Goal: Information Seeking & Learning: Learn about a topic

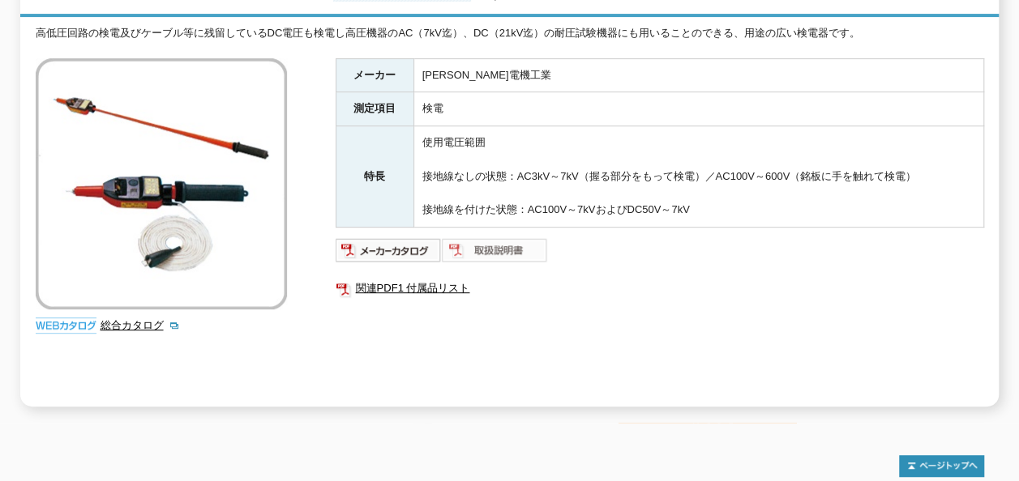
click at [490, 237] on img at bounding box center [495, 250] width 106 height 26
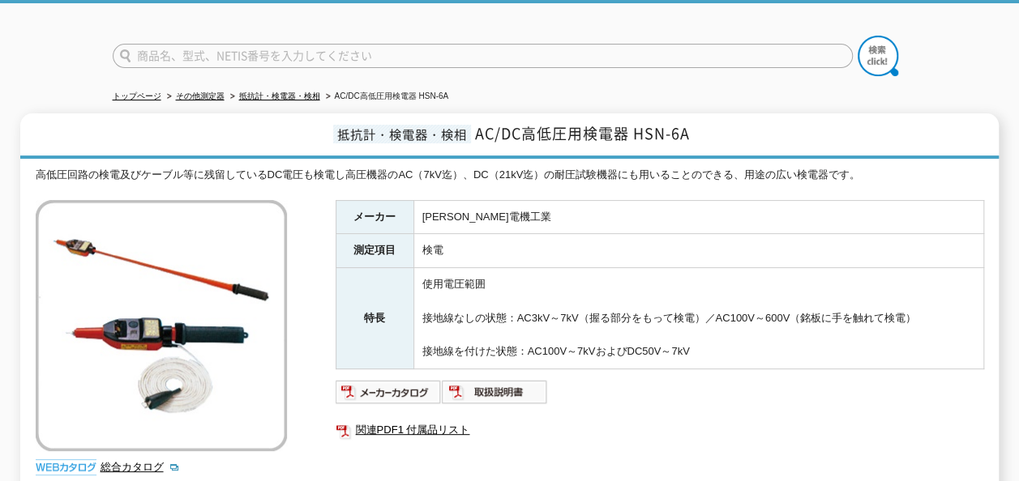
scroll to position [162, 0]
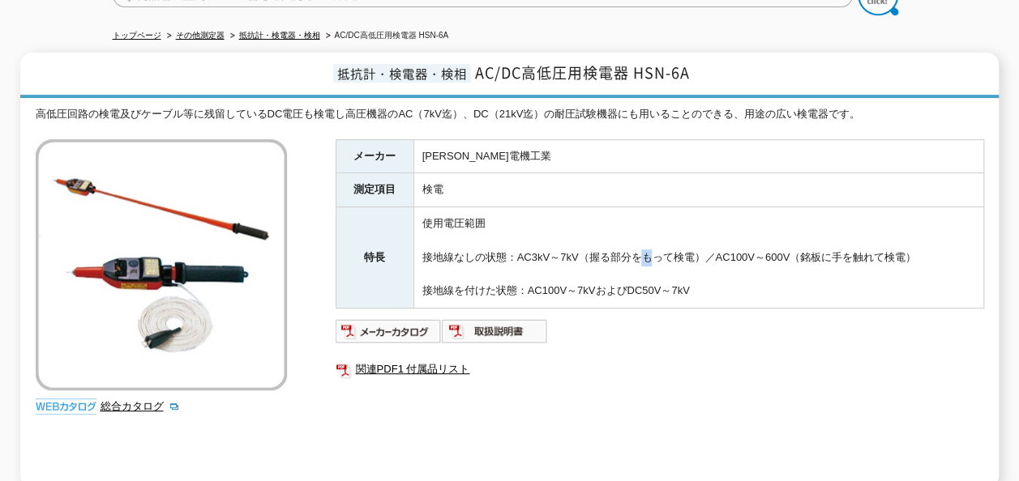
drag, startPoint x: 634, startPoint y: 242, endPoint x: 644, endPoint y: 253, distance: 14.9
click at [644, 253] on td "使用電圧範囲 接地線なしの状態：AC3kV～7kV（握る部分をもって検電）／AC100V～600V（銘板に手を触れて検電） 接地線を付けた状態：AC100V～…" at bounding box center [698, 257] width 570 height 101
drag, startPoint x: 644, startPoint y: 253, endPoint x: 676, endPoint y: 275, distance: 39.1
click at [676, 275] on td "使用電圧範囲 接地線なしの状態：AC3kV～7kV（握る部分をもって検電）／AC100V～600V（銘板に手を触れて検電） 接地線を付けた状態：AC100V～…" at bounding box center [698, 257] width 570 height 101
drag, startPoint x: 466, startPoint y: 280, endPoint x: 555, endPoint y: 280, distance: 89.2
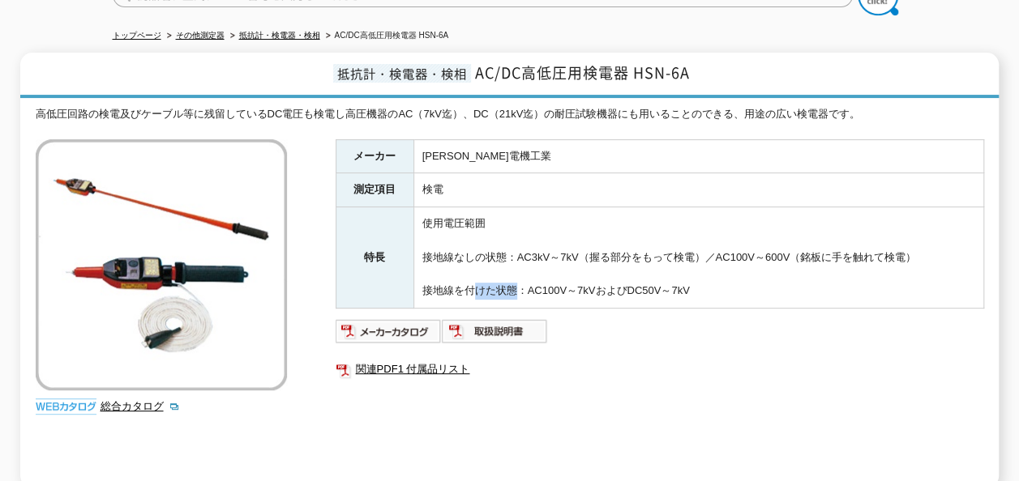
click at [555, 280] on td "使用電圧範囲 接地線なしの状態：AC3kV～7kV（握る部分をもって検電）／AC100V～600V（銘板に手を触れて検電） 接地線を付けた状態：AC100V～…" at bounding box center [698, 257] width 570 height 101
drag, startPoint x: 555, startPoint y: 280, endPoint x: 678, endPoint y: 285, distance: 122.5
click at [678, 285] on td "使用電圧範囲 接地線なしの状態：AC3kV～7kV（握る部分をもって検電）／AC100V～600V（銘板に手を触れて検電） 接地線を付けた状態：AC100V～…" at bounding box center [698, 257] width 570 height 101
drag, startPoint x: 421, startPoint y: 282, endPoint x: 700, endPoint y: 280, distance: 279.6
click at [700, 280] on td "使用電圧範囲 接地線なしの状態：AC3kV～7kV（握る部分をもって検電）／AC100V～600V（銘板に手を触れて検電） 接地線を付けた状態：AC100V～…" at bounding box center [698, 257] width 570 height 101
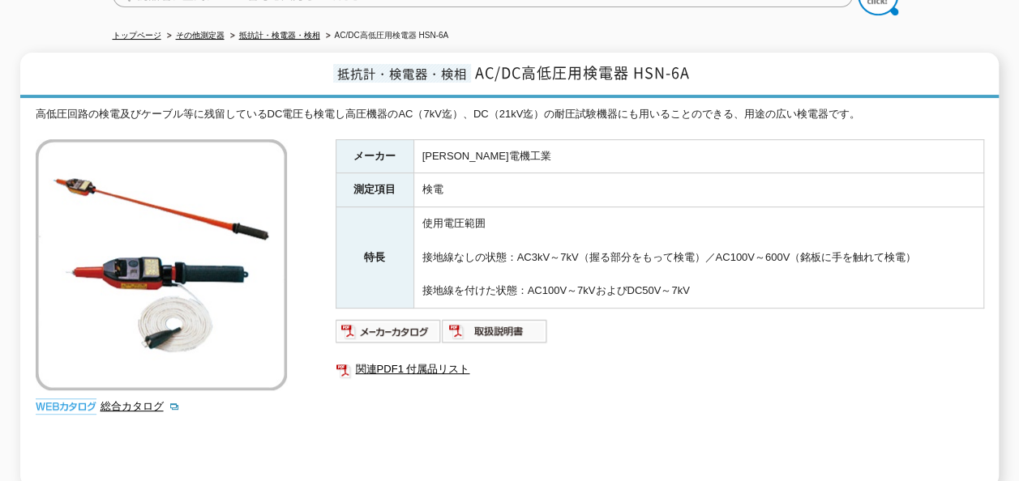
click at [425, 217] on td "使用電圧範囲 接地線なしの状態：AC3kV～7kV（握る部分をもって検電）／AC100V～600V（銘板に手を触れて検電） 接地線を付けた状態：AC100V～…" at bounding box center [698, 257] width 570 height 101
drag, startPoint x: 425, startPoint y: 212, endPoint x: 496, endPoint y: 212, distance: 71.3
click at [496, 212] on td "使用電圧範囲 接地線なしの状態：AC3kV～7kV（握る部分をもって検電）／AC100V～600V（銘板に手を触れて検電） 接地線を付けた状態：AC100V～…" at bounding box center [698, 257] width 570 height 101
copy td "使用電圧範囲"
